Goal: Task Accomplishment & Management: Use online tool/utility

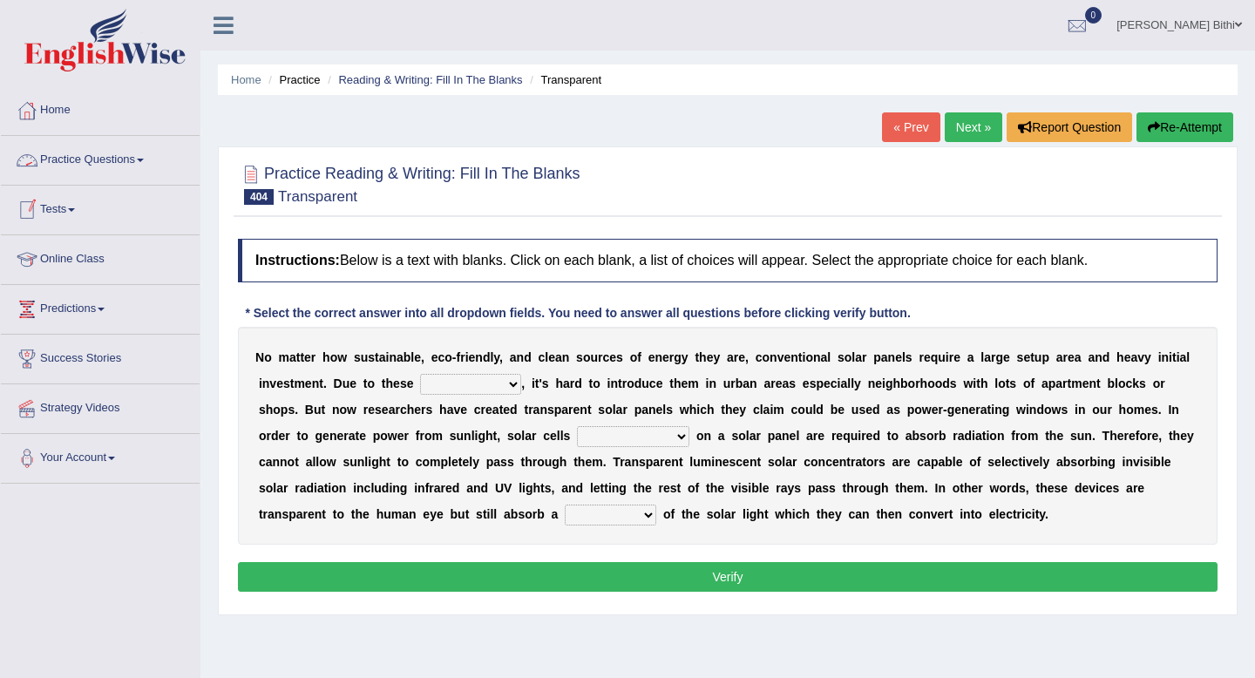
click at [112, 159] on link "Practice Questions" at bounding box center [100, 158] width 199 height 44
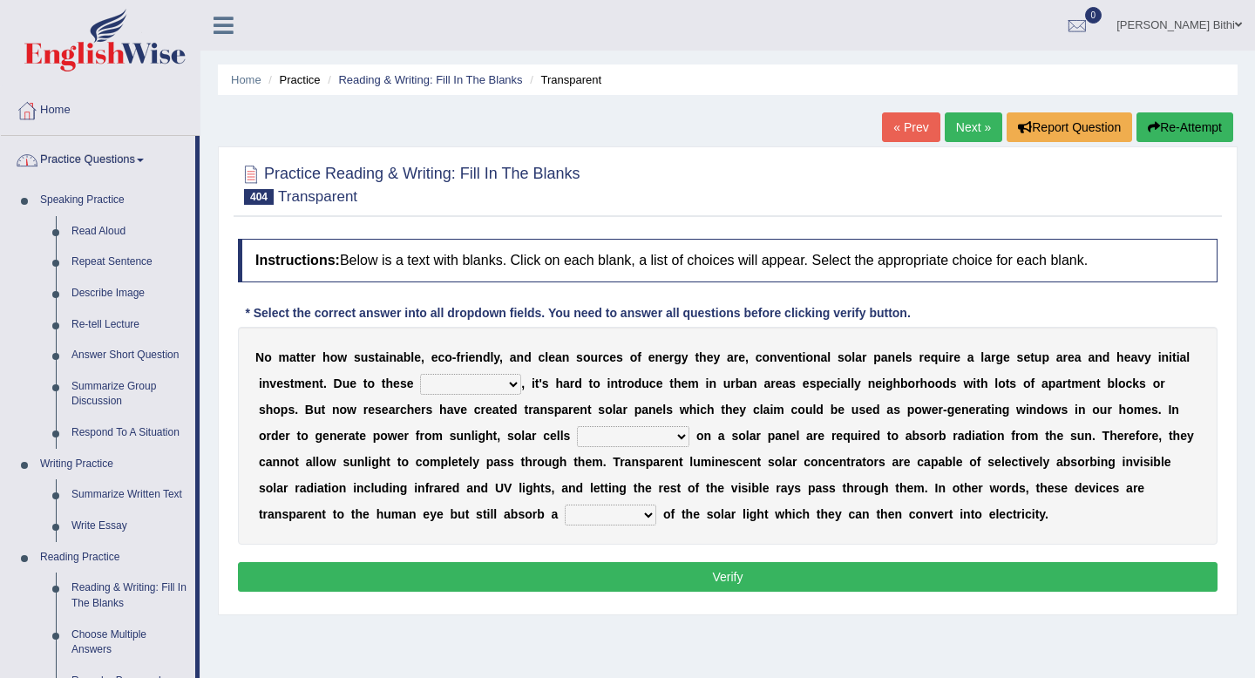
click at [125, 159] on link "Practice Questions" at bounding box center [98, 158] width 194 height 44
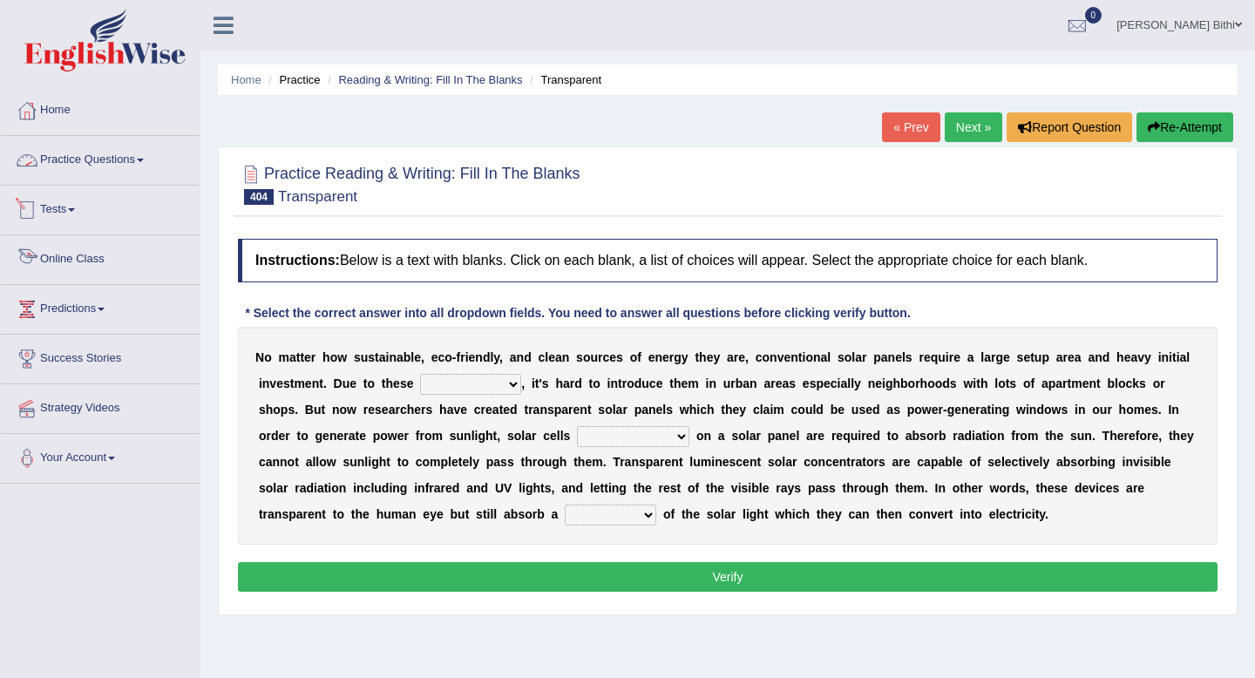
click at [90, 210] on link "Tests" at bounding box center [100, 208] width 199 height 44
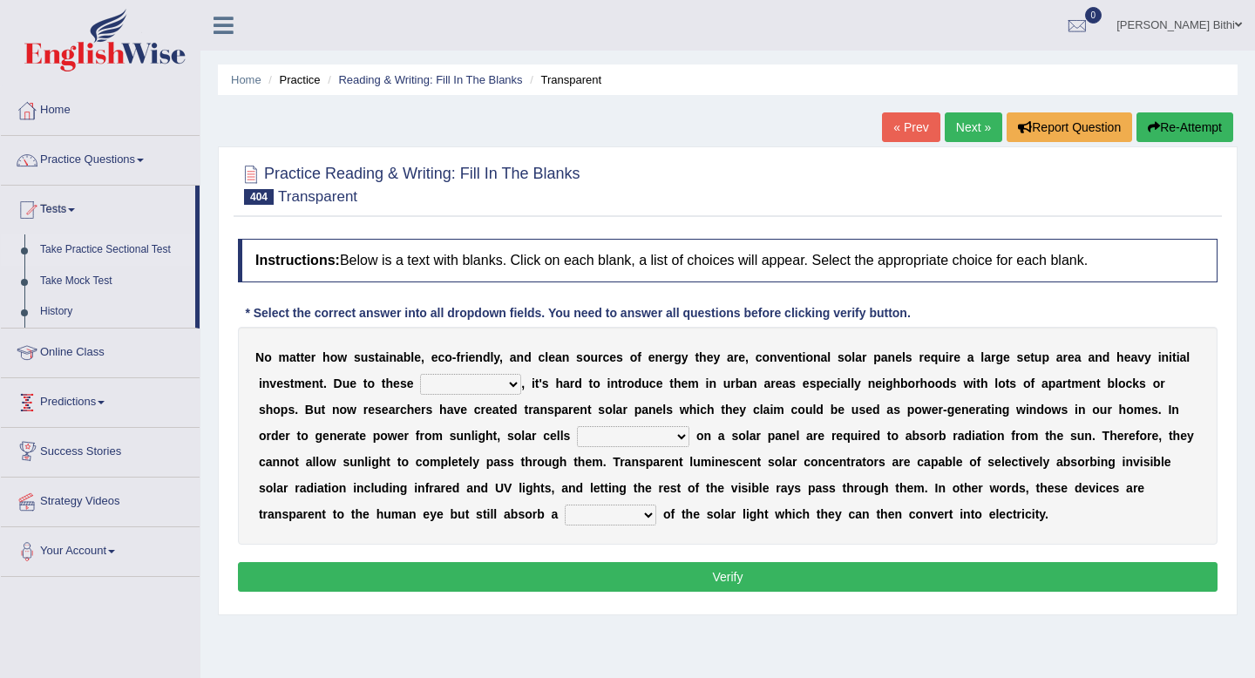
click at [148, 252] on link "Take Practice Sectional Test" at bounding box center [113, 249] width 163 height 31
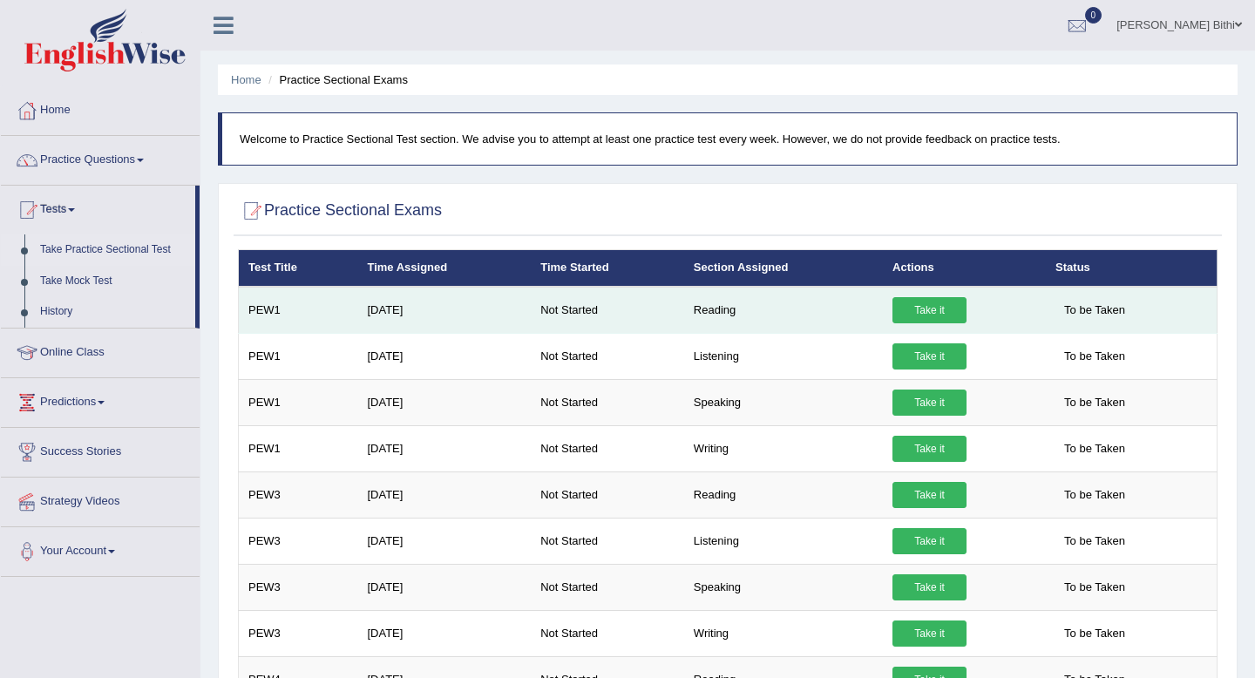
click at [931, 311] on link "Take it" at bounding box center [929, 310] width 74 height 26
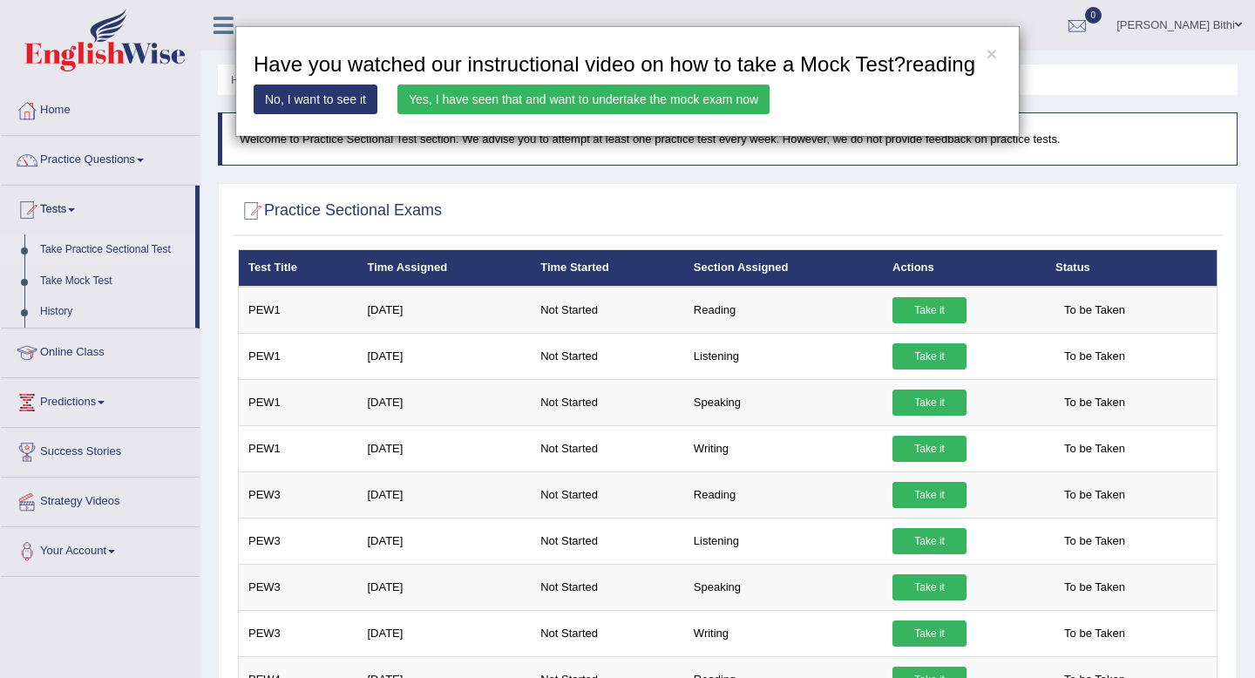
click at [611, 114] on link "Yes, I have seen that and want to undertake the mock exam now" at bounding box center [583, 100] width 372 height 30
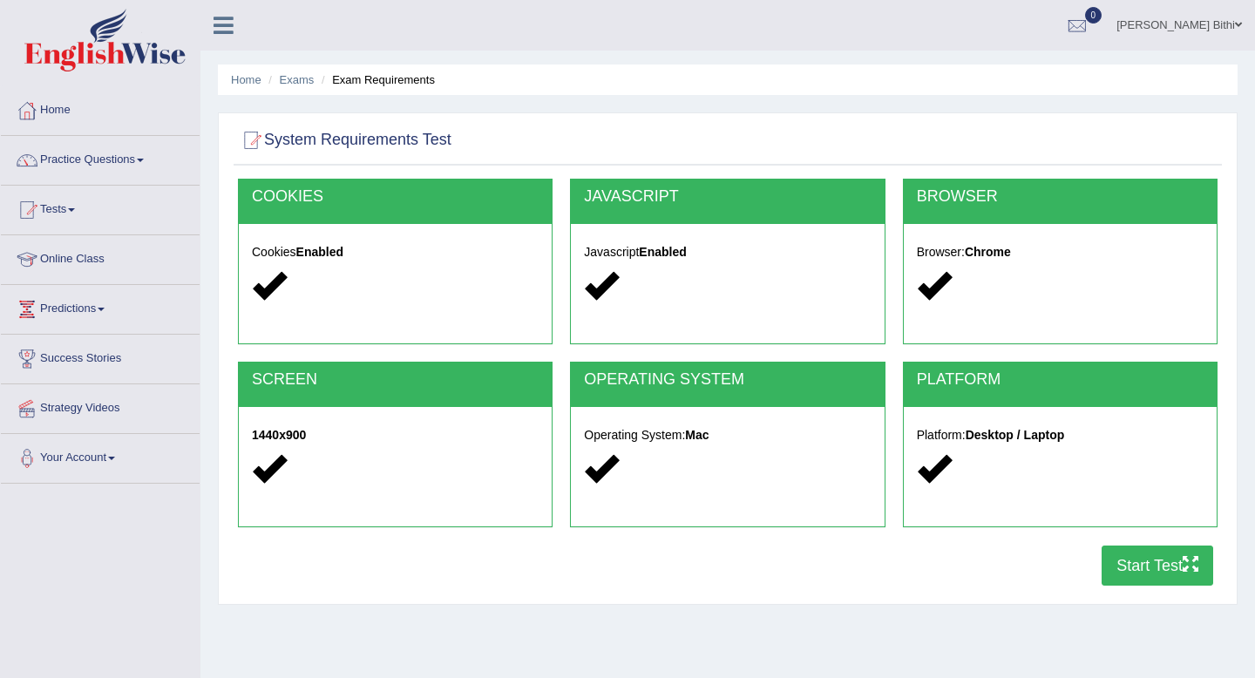
click at [1156, 567] on button "Start Test" at bounding box center [1157, 565] width 112 height 40
